Goal: Information Seeking & Learning: Check status

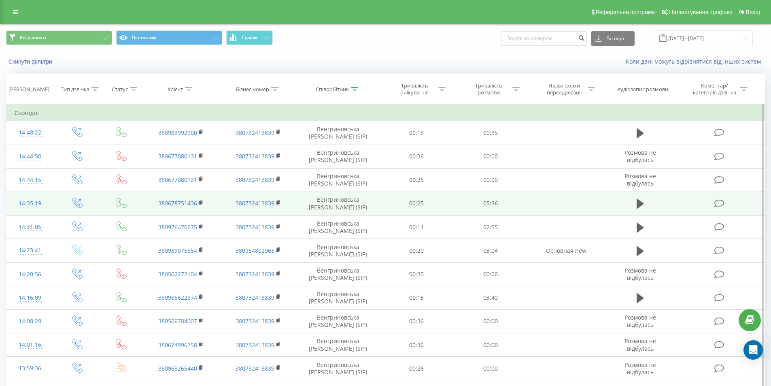
scroll to position [355, 0]
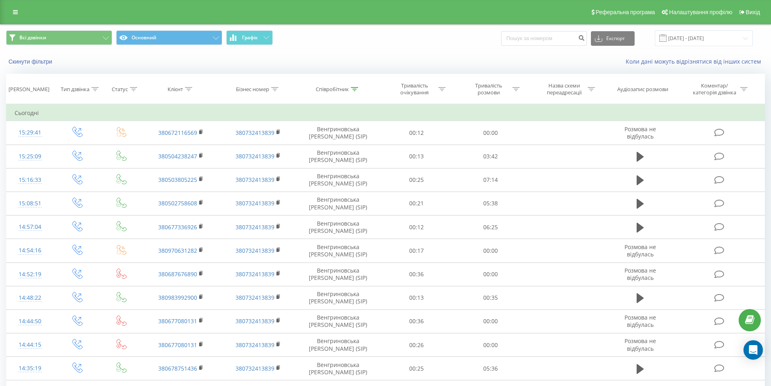
click at [556, 49] on div "Всі дзвінки Основний Графік Експорт .csv .xls .xlsx 21.09.2025 - 21.09.2025" at bounding box center [385, 38] width 770 height 27
click at [550, 39] on input at bounding box center [544, 38] width 86 height 15
paste input "380990509858"
type input "380990509858"
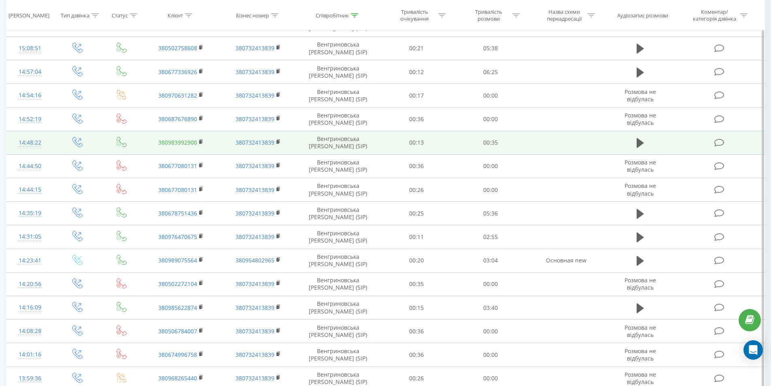
scroll to position [355, 0]
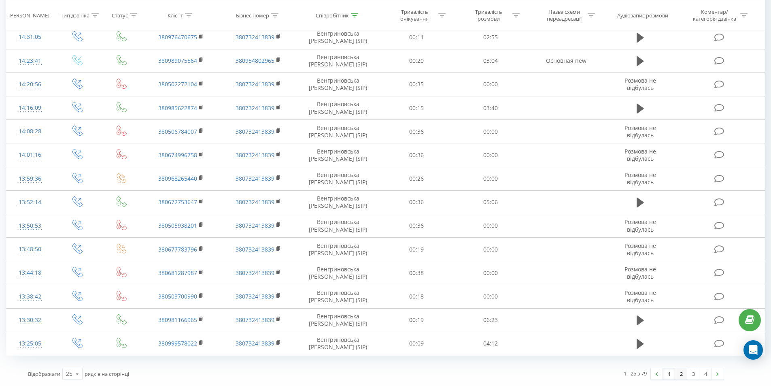
click at [678, 375] on link "2" at bounding box center [681, 373] width 12 height 11
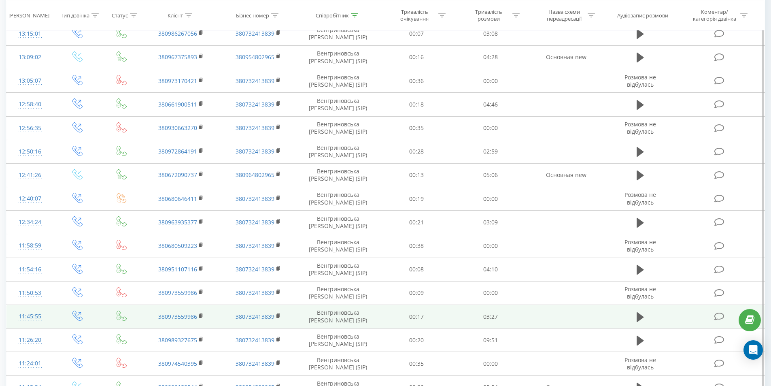
scroll to position [355, 0]
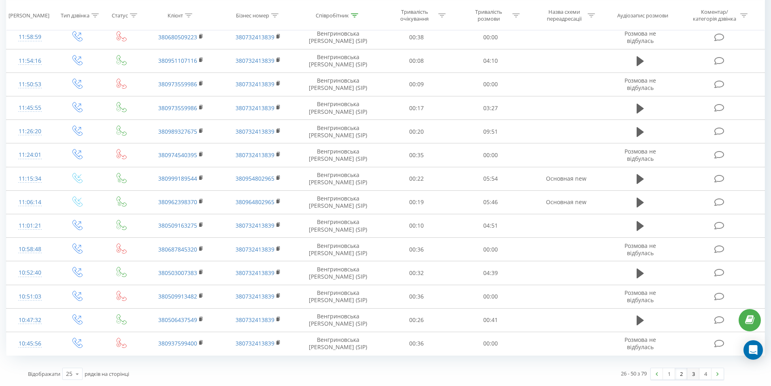
click at [694, 374] on link "3" at bounding box center [693, 373] width 12 height 11
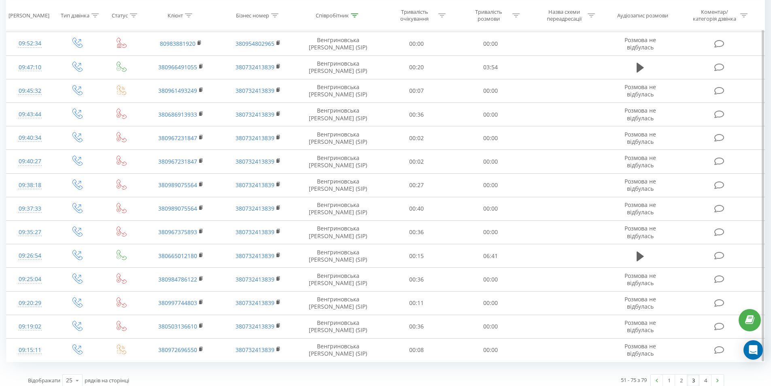
scroll to position [355, 0]
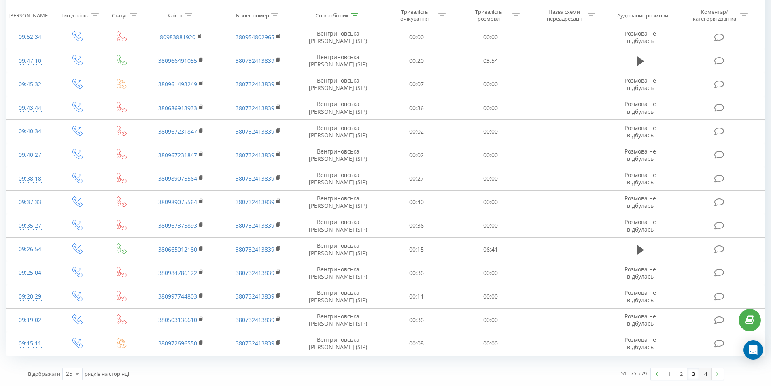
click at [706, 373] on link "4" at bounding box center [705, 373] width 12 height 11
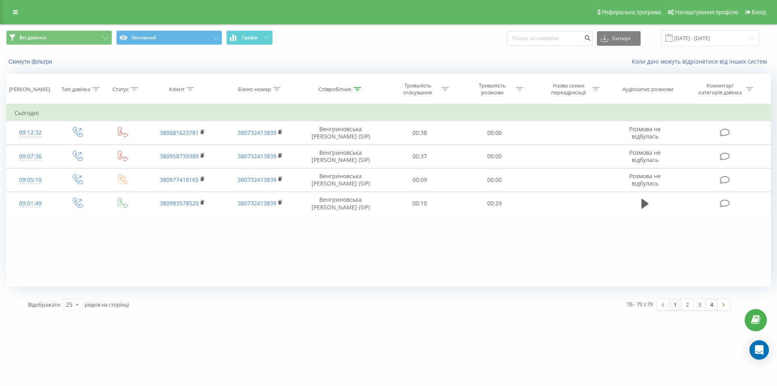
click at [676, 305] on link "1" at bounding box center [675, 304] width 12 height 11
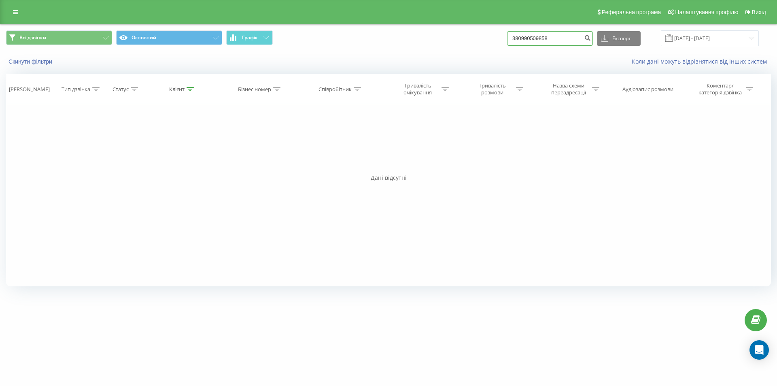
click at [555, 36] on input "380990509858" at bounding box center [550, 38] width 86 height 15
click at [562, 38] on input "380990509858" at bounding box center [550, 38] width 86 height 15
click at [377, 83] on th "Співробітник" at bounding box center [341, 89] width 84 height 30
click at [363, 88] on div "Співробітник" at bounding box center [341, 89] width 84 height 7
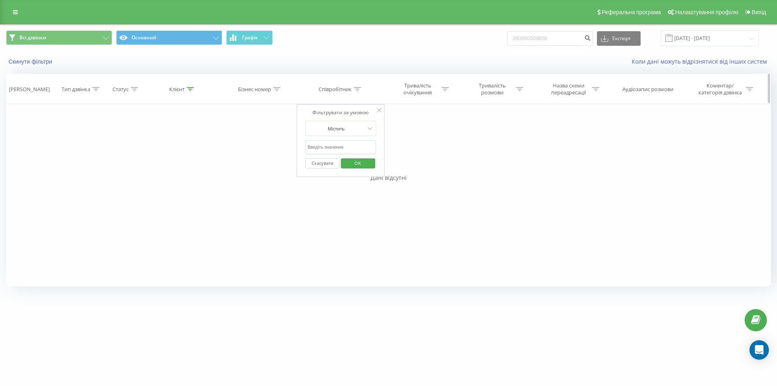
click at [355, 86] on div at bounding box center [357, 89] width 7 height 7
